Goal: Information Seeking & Learning: Learn about a topic

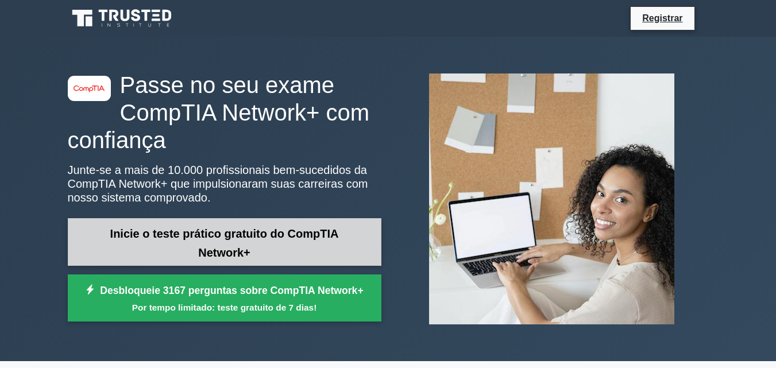
click at [204, 240] on font "Inicie o teste prático gratuito do CompTIA Network+" at bounding box center [224, 244] width 229 height 32
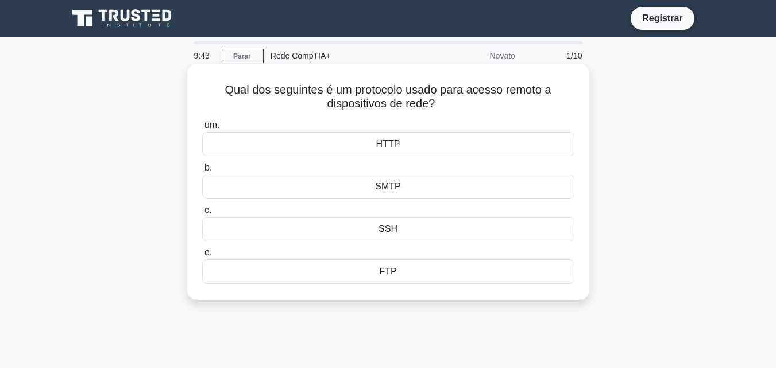
click at [322, 146] on div "HTTP" at bounding box center [388, 144] width 372 height 24
click at [202, 129] on input "um. HTTP" at bounding box center [202, 125] width 0 height 7
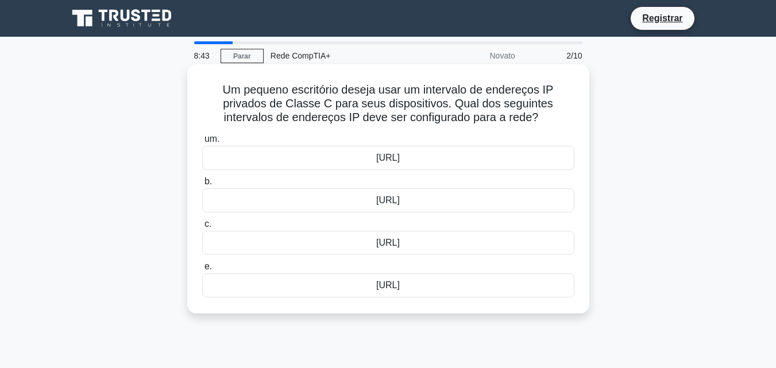
click at [376, 202] on font "192.168.0.0/16" at bounding box center [388, 200] width 24 height 10
click at [202, 186] on input "b. 192.168.0.0/16" at bounding box center [202, 181] width 0 height 7
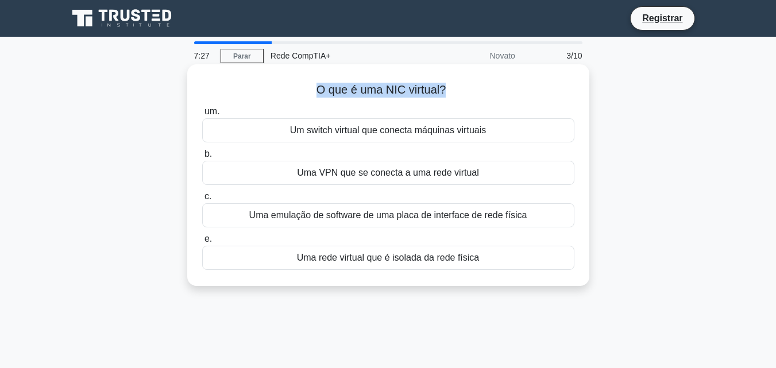
drag, startPoint x: 317, startPoint y: 91, endPoint x: 445, endPoint y: 84, distance: 128.3
click at [445, 84] on font "O que é uma NIC virtual?" at bounding box center [382, 89] width 130 height 13
copy font "O que é uma NIC virtual?"
click at [388, 217] on font "Uma emulação de software de uma placa de interface de rede física" at bounding box center [388, 215] width 278 height 10
click at [202, 201] on input "c. Uma emulação de software de uma placa de interface de rede física" at bounding box center [202, 196] width 0 height 7
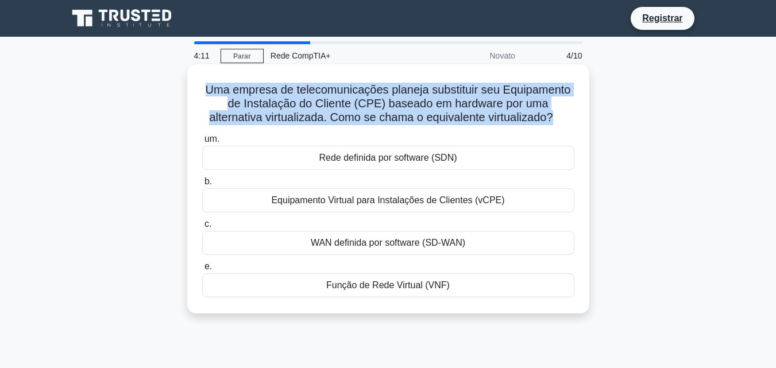
drag, startPoint x: 205, startPoint y: 91, endPoint x: 555, endPoint y: 117, distance: 351.0
click at [555, 117] on font "Uma empresa de telecomunicações planeja substituir seu Equipamento de Instalaçã…" at bounding box center [389, 103] width 366 height 40
copy font "Uma empresa de telecomunicações planeja substituir seu Equipamento de Instalaçã…"
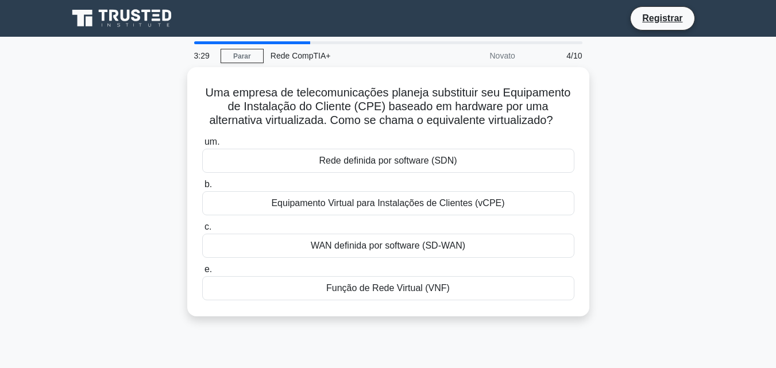
click at [643, 122] on div "Uma empresa de telecomunicações planeja substituir seu Equipamento de Instalaçã…" at bounding box center [388, 198] width 655 height 263
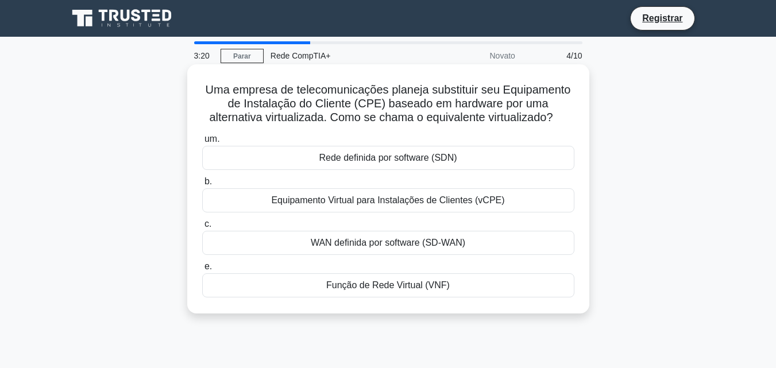
click at [486, 160] on div "Rede definida por software (SDN)" at bounding box center [388, 158] width 372 height 24
click at [202, 143] on input "um. Rede definida por software (SDN)" at bounding box center [202, 139] width 0 height 7
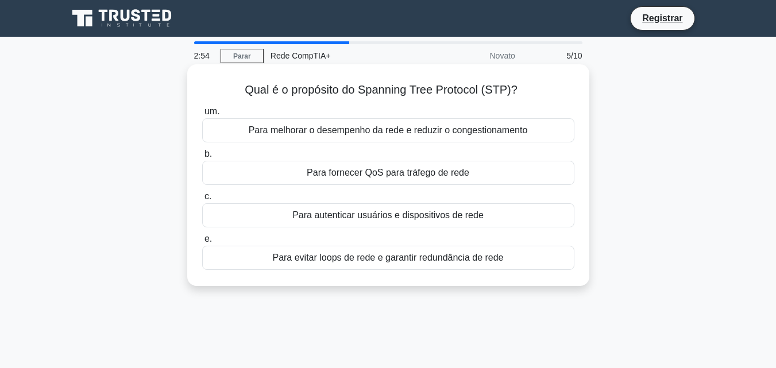
click at [429, 129] on font "Para melhorar o desempenho da rede e reduzir o congestionamento" at bounding box center [388, 130] width 279 height 10
click at [202, 116] on input "um. Para melhorar o desempenho da rede e reduzir o congestionamento" at bounding box center [202, 111] width 0 height 7
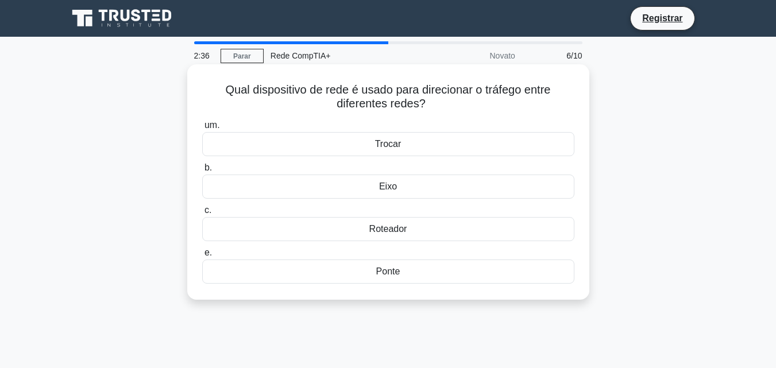
click at [407, 233] on div "Roteador" at bounding box center [388, 229] width 372 height 24
click at [202, 214] on input "c. Roteador" at bounding box center [202, 210] width 0 height 7
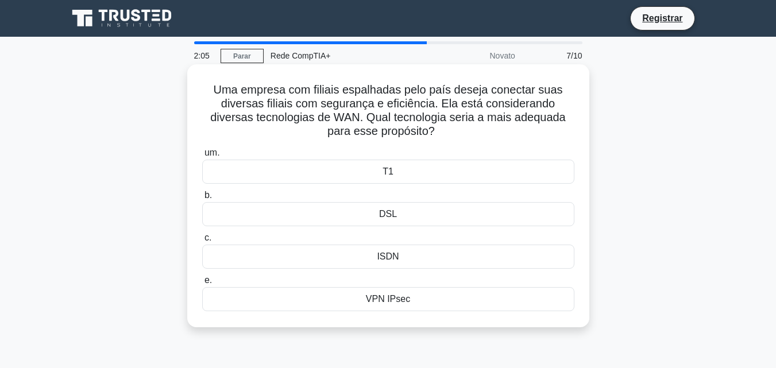
click at [429, 301] on div "VPN IPsec" at bounding box center [388, 299] width 372 height 24
click at [202, 284] on input "e. VPN IPsec" at bounding box center [202, 280] width 0 height 7
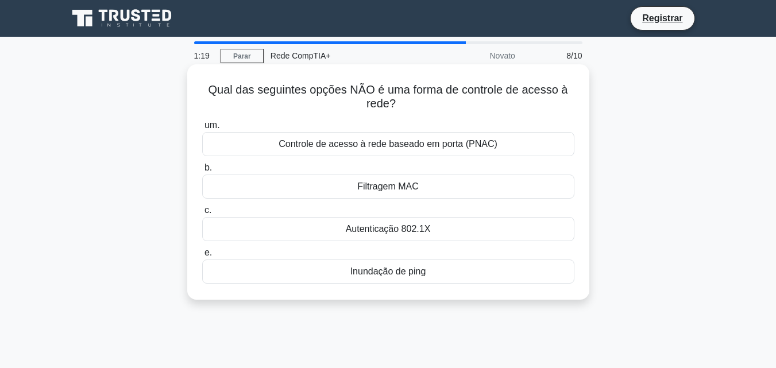
click at [431, 189] on div "Filtragem MAC" at bounding box center [388, 187] width 372 height 24
click at [202, 172] on input "b. Filtragem MAC" at bounding box center [202, 167] width 0 height 7
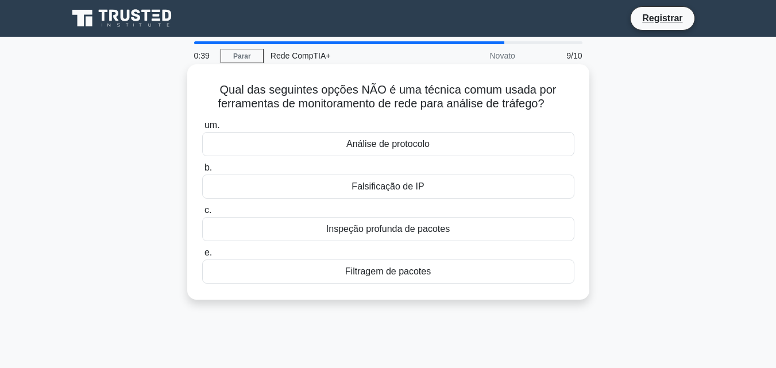
click at [428, 140] on font "Análise de protocolo" at bounding box center [388, 144] width 83 height 10
click at [202, 129] on input "um. Análise de protocolo" at bounding box center [202, 125] width 0 height 7
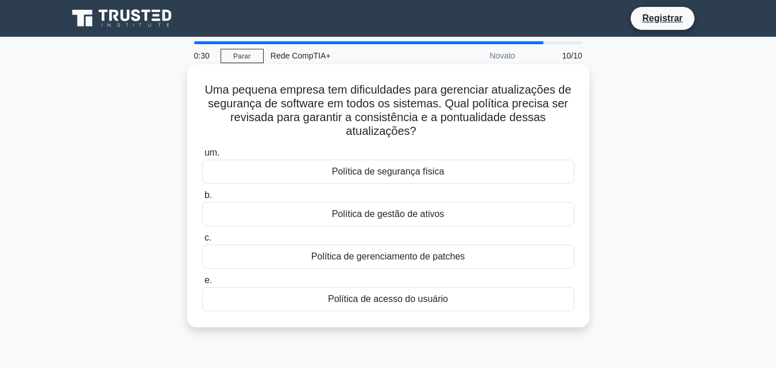
click at [432, 261] on font "Política de gerenciamento de patches" at bounding box center [388, 257] width 154 height 10
click at [202, 242] on input "c. Política de gerenciamento de patches" at bounding box center [202, 237] width 0 height 7
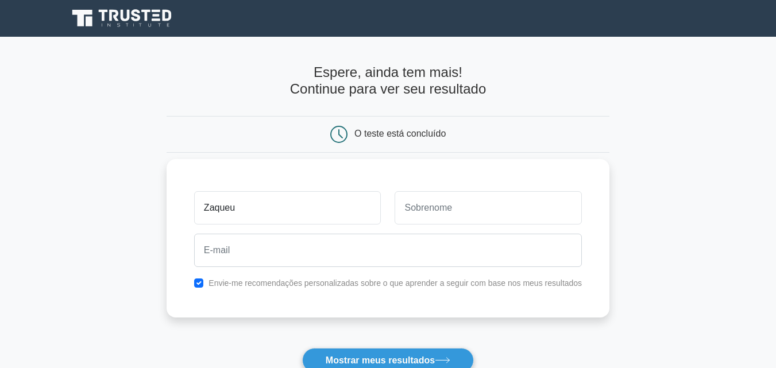
type input "Zaqueu"
click at [461, 215] on input "text" at bounding box center [488, 207] width 187 height 33
type input "Mucuta"
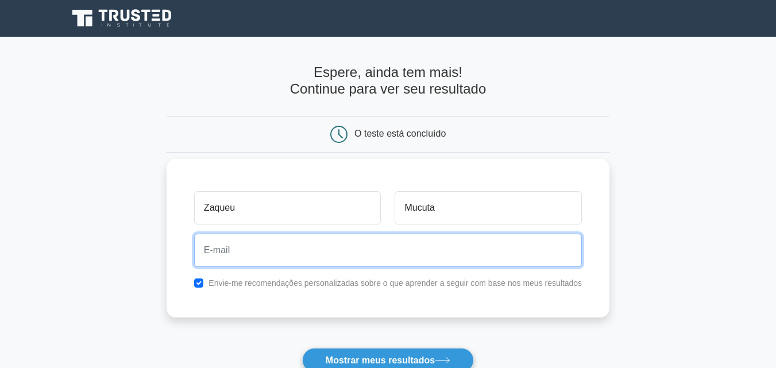
click at [301, 249] on input "email" at bounding box center [388, 250] width 388 height 33
type input "zaqueumartinhomucuta@gmail.com"
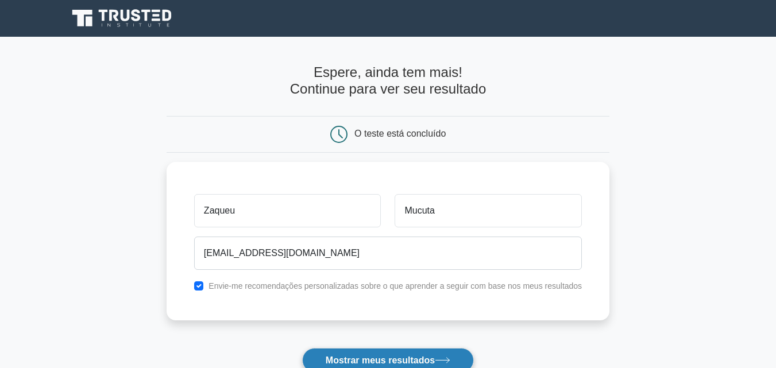
click at [379, 360] on font "Mostrar meus resultados" at bounding box center [380, 361] width 109 height 10
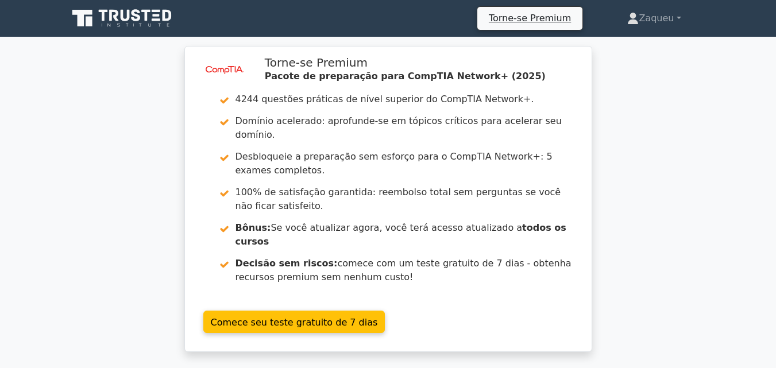
click at [655, 168] on div "image/svg+xml Torne-se Premium Pacote de preparação para CompTIA Network+ (2025…" at bounding box center [388, 206] width 776 height 320
click at [640, 16] on font "Zaqueu" at bounding box center [656, 18] width 35 height 11
click at [616, 41] on font "Perfil" at bounding box center [621, 45] width 23 height 11
